Goal: Navigation & Orientation: Find specific page/section

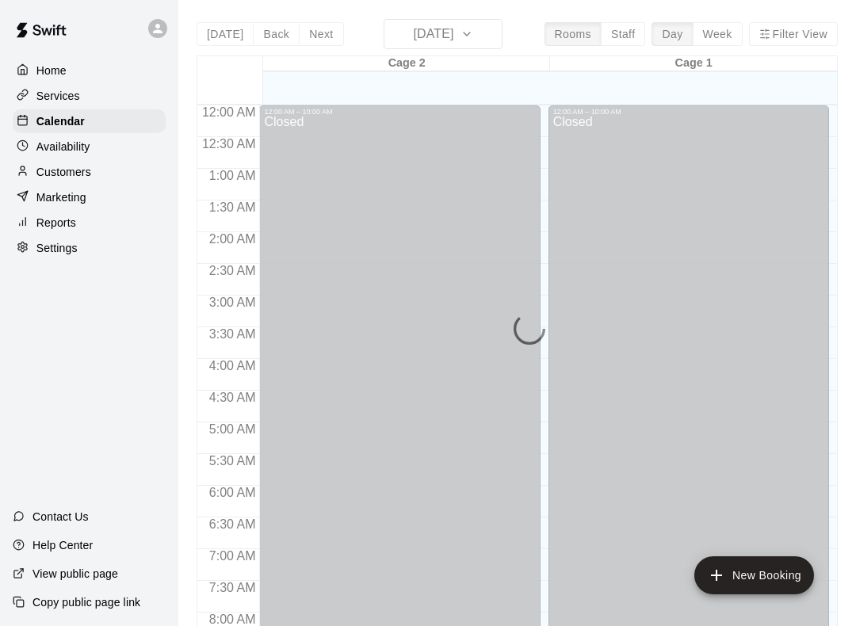
scroll to position [540, 0]
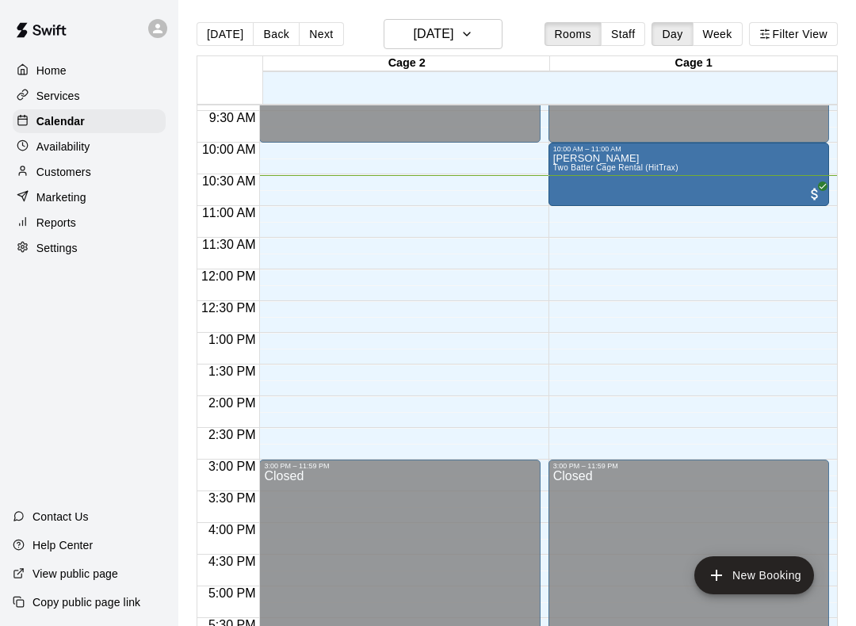
scroll to position [598, 0]
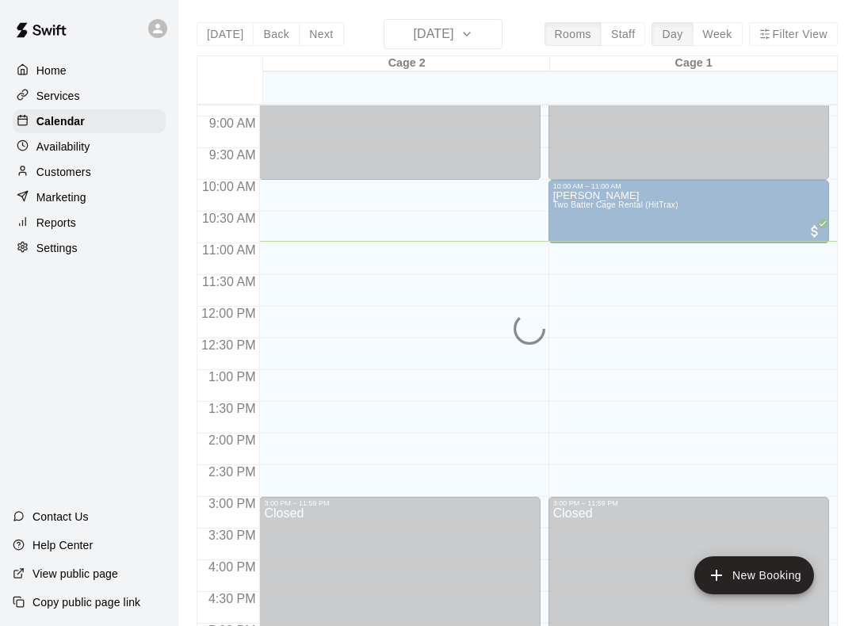
scroll to position [559, 0]
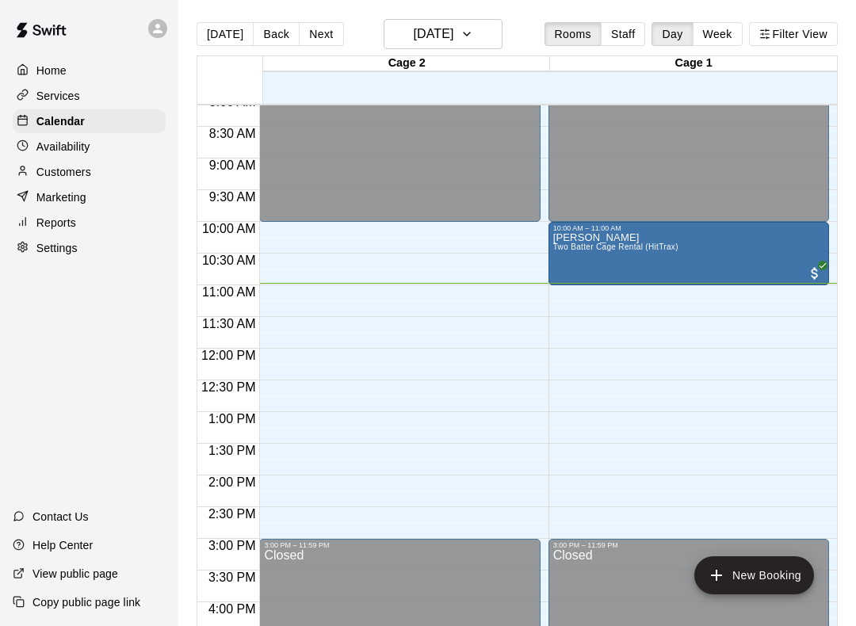
scroll to position [514, 0]
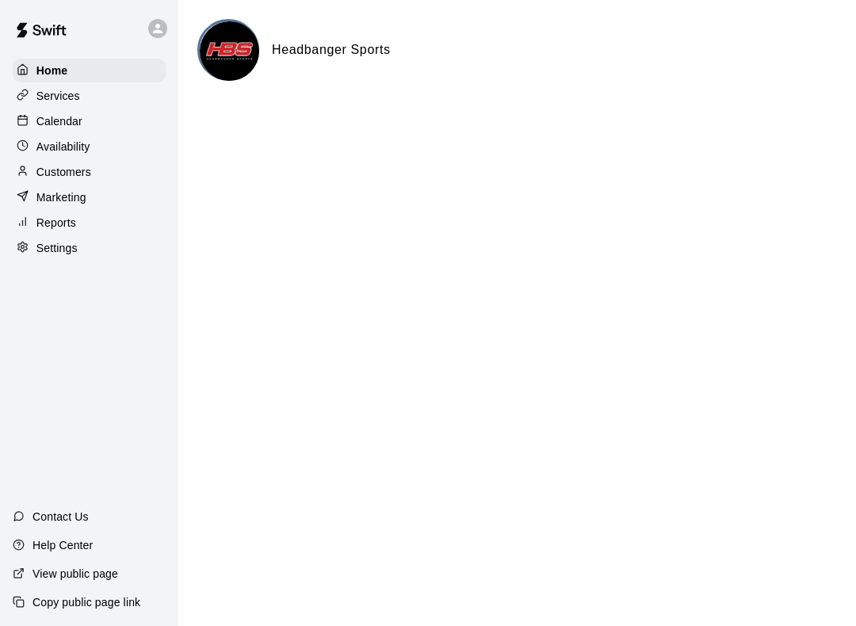
click at [55, 129] on p "Calendar" at bounding box center [59, 121] width 46 height 16
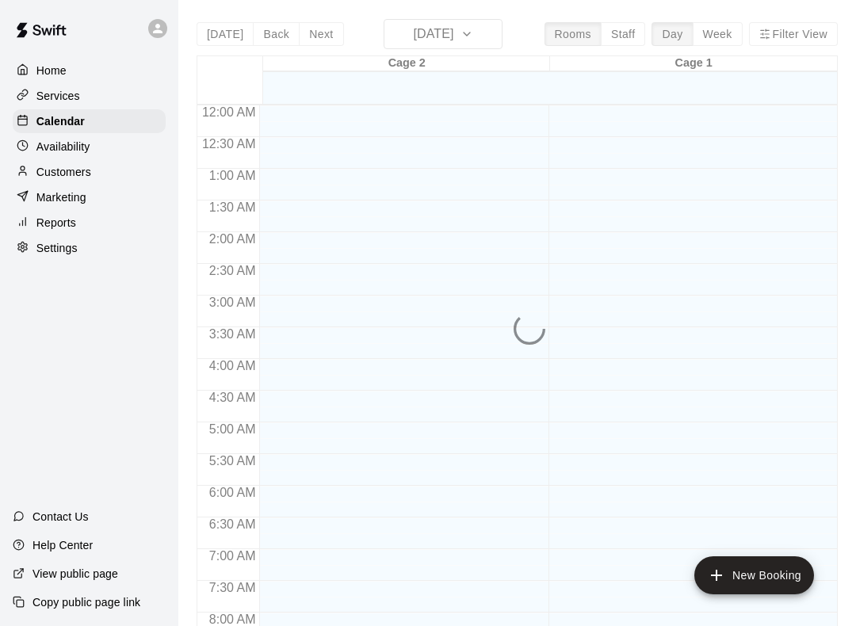
scroll to position [715, 0]
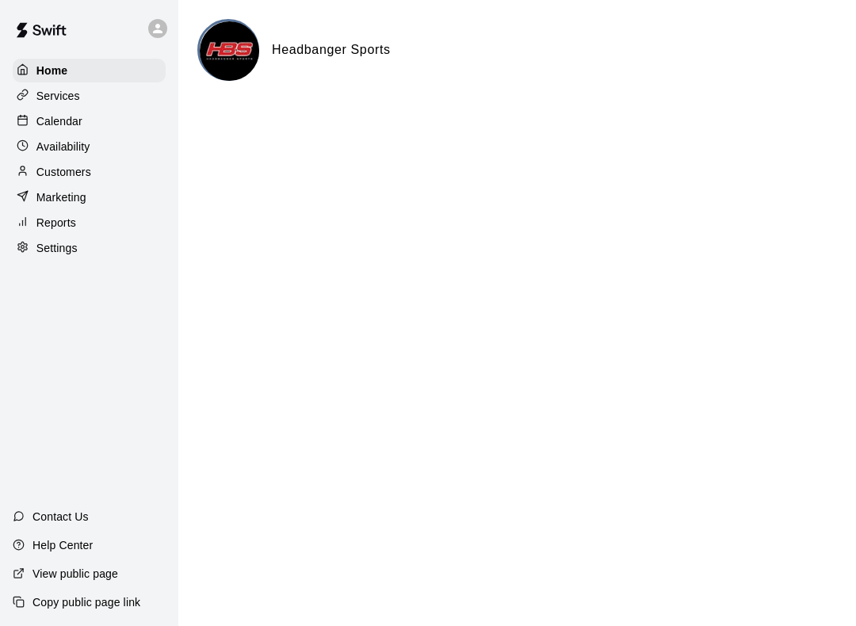
click at [10, 154] on div "Home Services Calendar Availability Customers Marketing Reports Settings" at bounding box center [89, 159] width 178 height 205
click at [31, 170] on div at bounding box center [27, 172] width 20 height 15
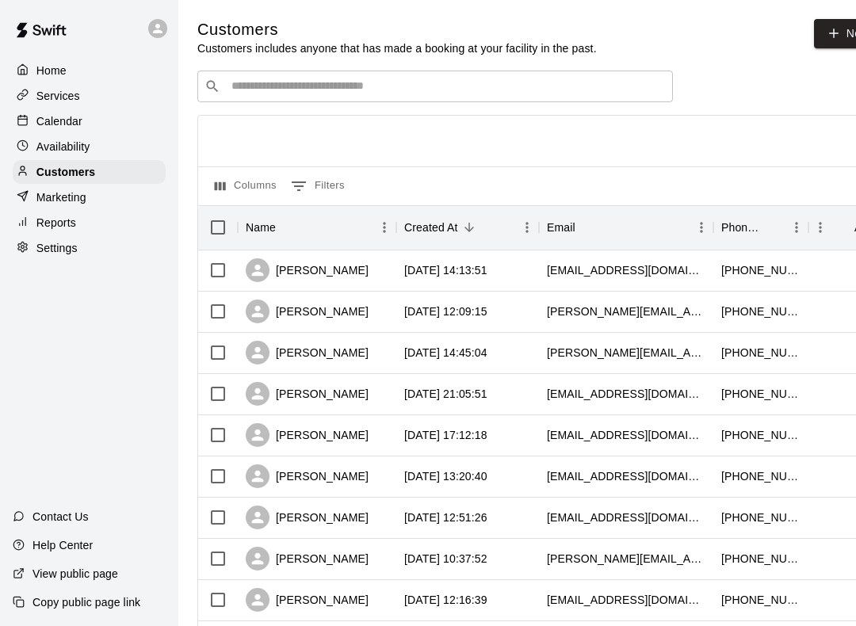
click at [60, 131] on div "Calendar" at bounding box center [89, 121] width 153 height 24
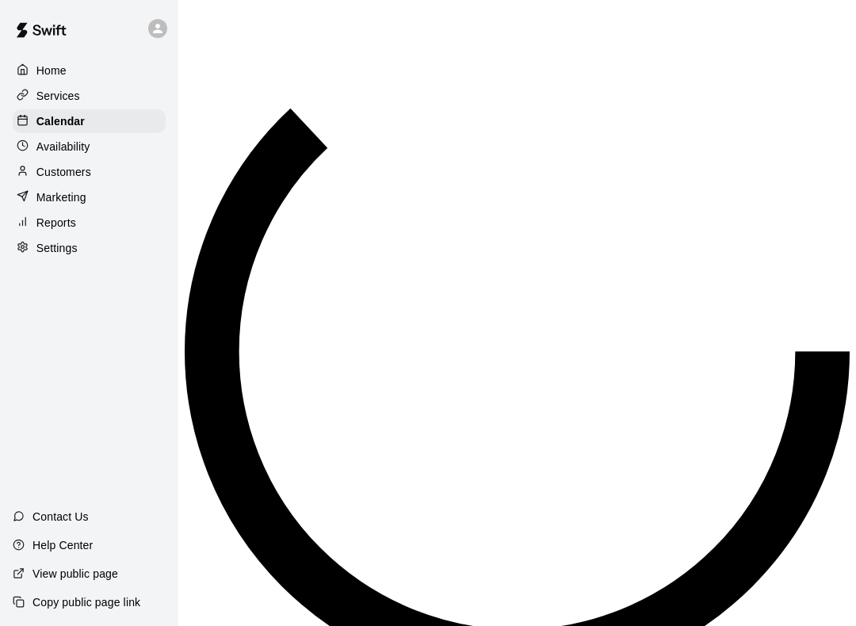
scroll to position [727, 0]
click at [45, 93] on p "Services" at bounding box center [58, 96] width 44 height 16
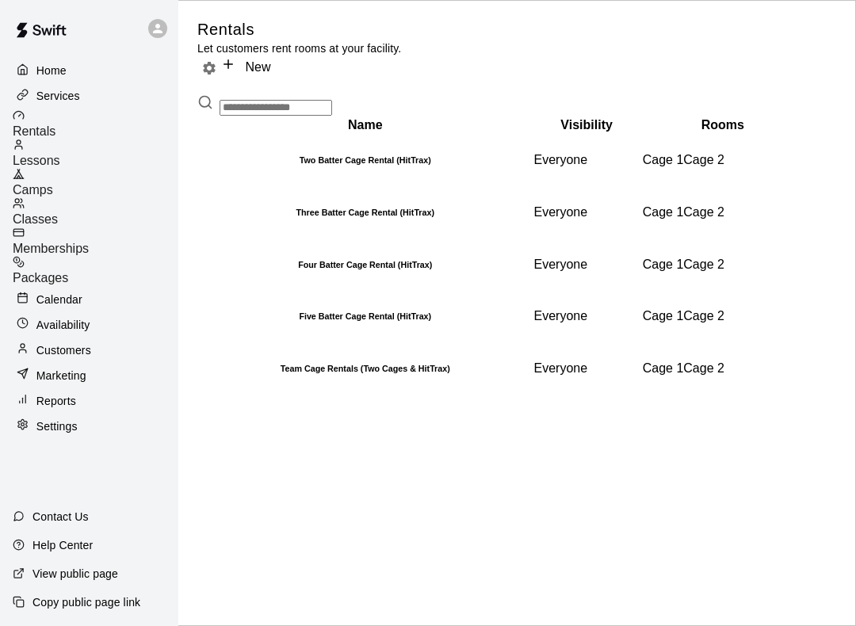
click at [50, 98] on p "Services" at bounding box center [58, 96] width 44 height 16
click at [58, 213] on span "Classes" at bounding box center [35, 219] width 45 height 13
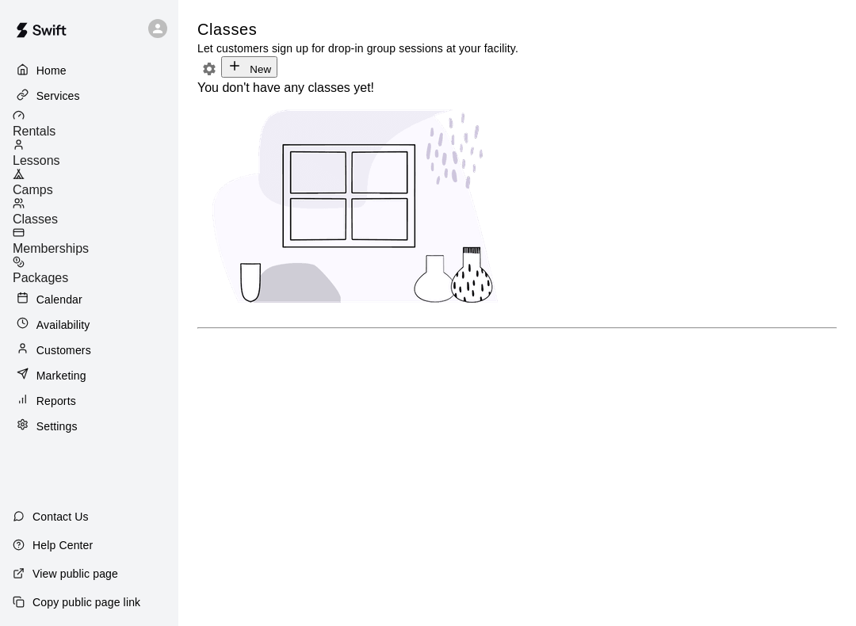
click at [45, 75] on p "Home" at bounding box center [51, 71] width 30 height 16
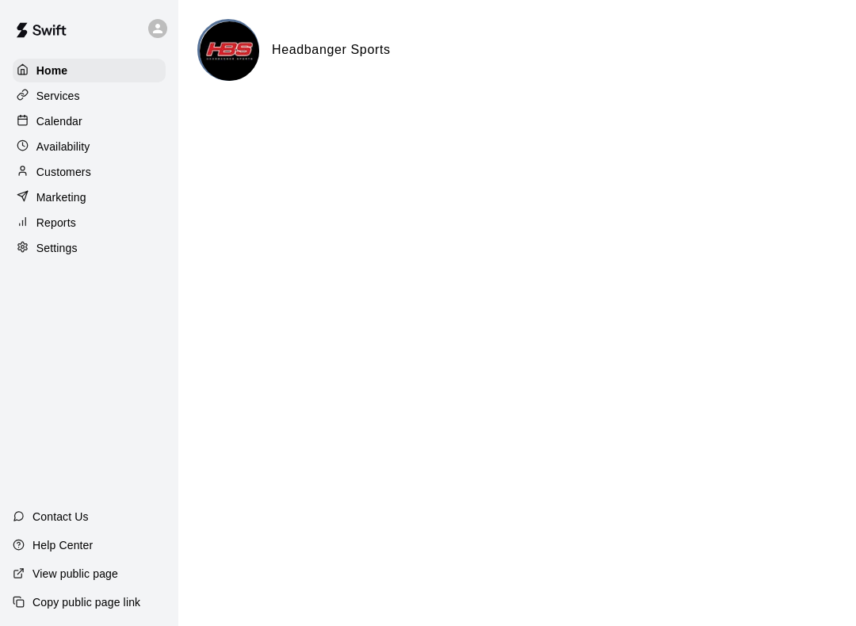
click at [41, 107] on div "Services" at bounding box center [89, 96] width 153 height 24
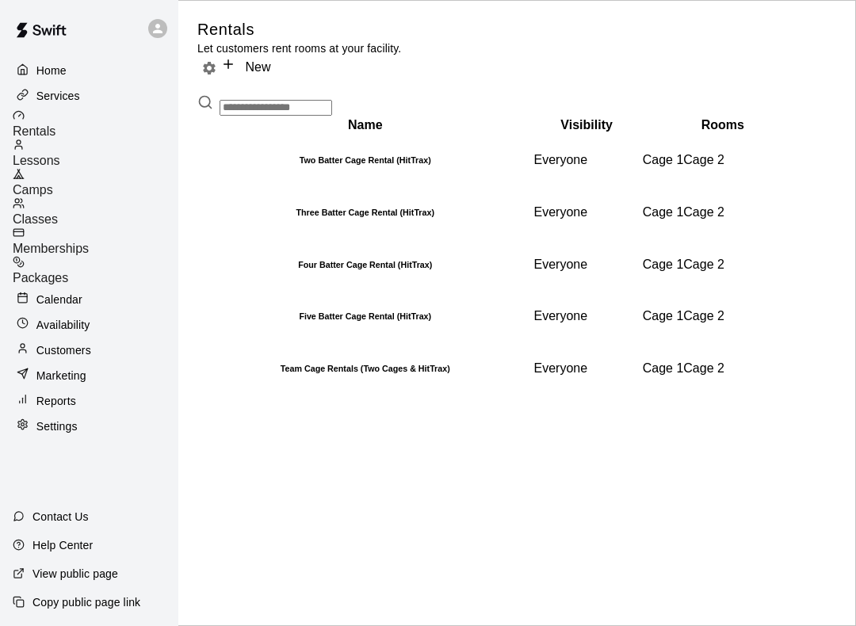
click at [42, 34] on img at bounding box center [41, 30] width 82 height 48
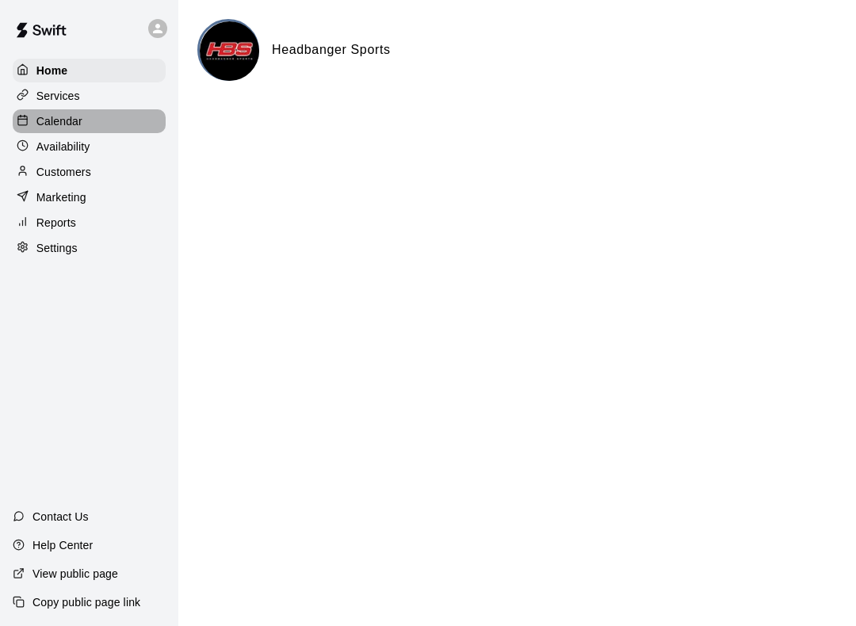
click at [40, 115] on p "Calendar" at bounding box center [59, 121] width 46 height 16
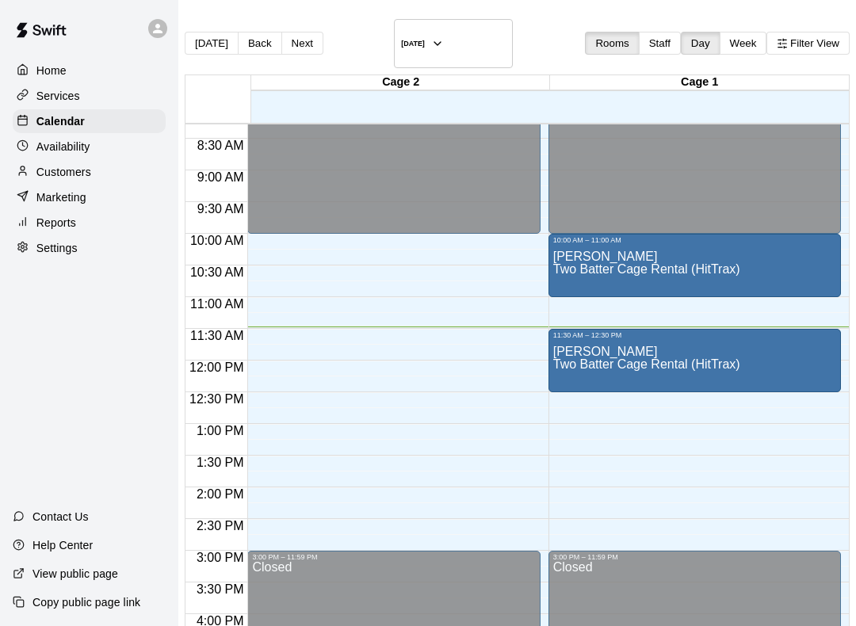
scroll to position [526, 0]
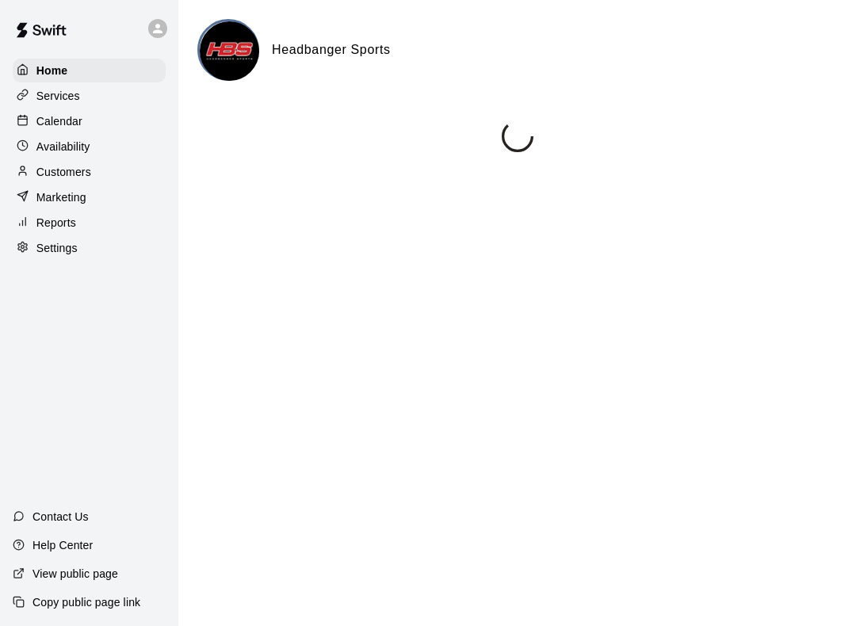
click at [97, 132] on div "Calendar" at bounding box center [89, 121] width 153 height 24
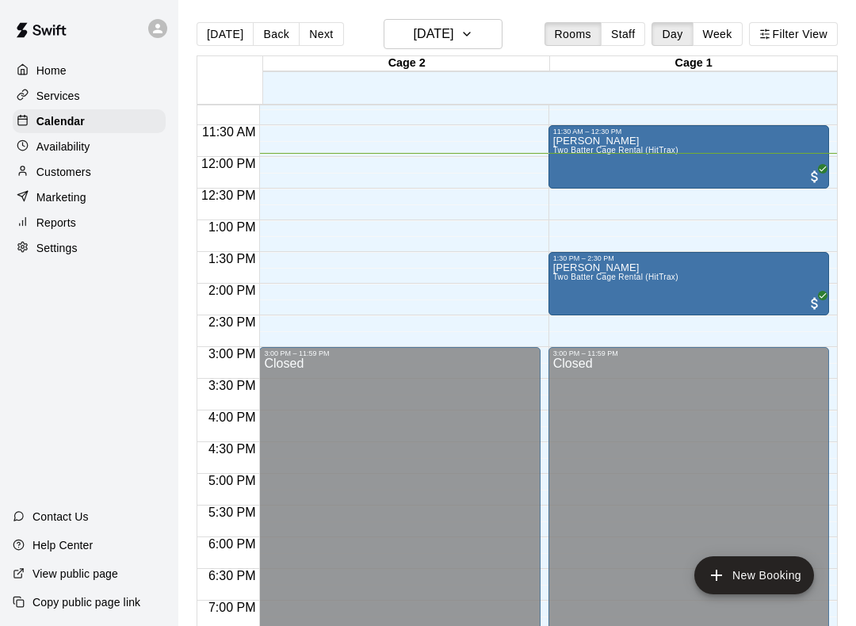
click at [745, 220] on div "12:00 AM – 10:00 AM Closed 10:00 AM – 11:00 AM [PERSON_NAME] Two Batter Cage Re…" at bounding box center [689, 157] width 281 height 1522
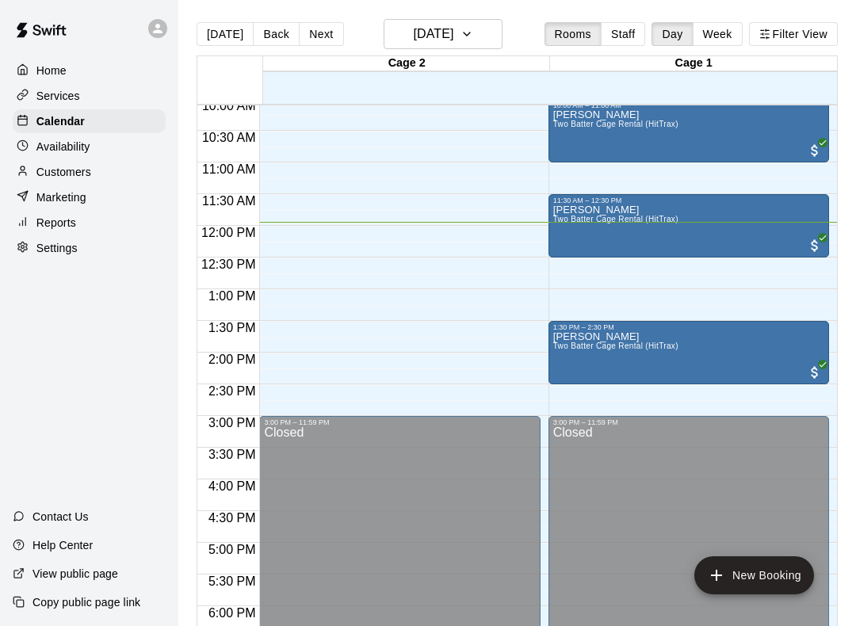
scroll to position [642, 0]
